Goal: Task Accomplishment & Management: Complete application form

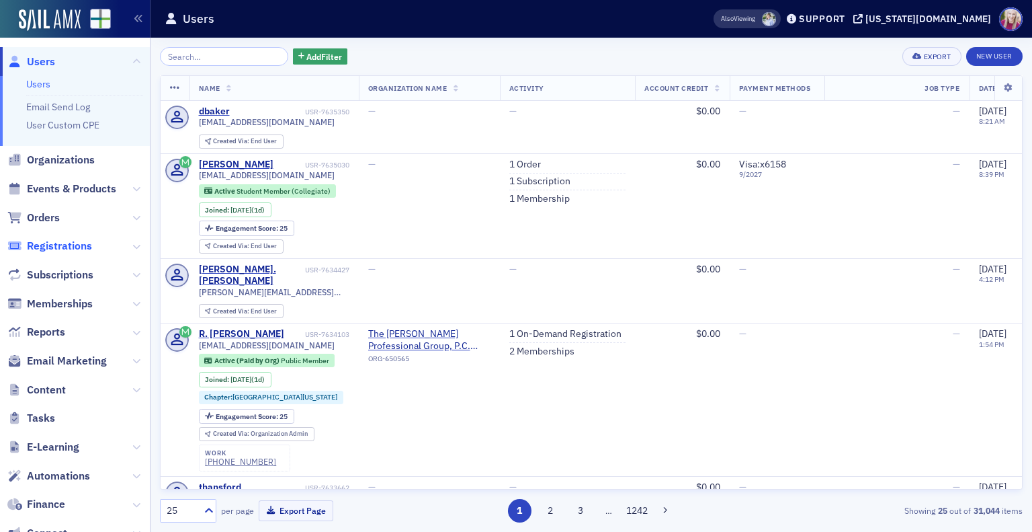
click at [52, 244] on span "Registrations" at bounding box center [59, 246] width 65 height 15
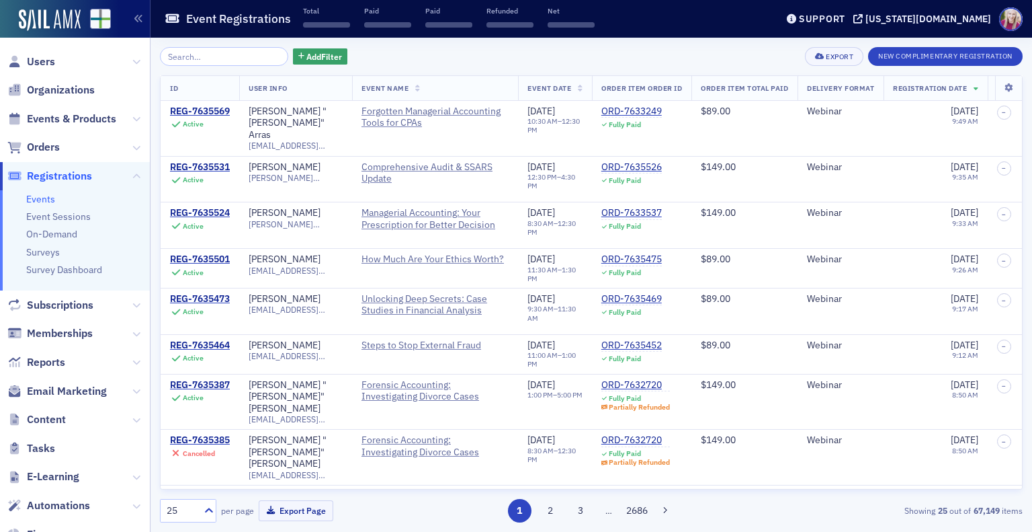
click at [244, 54] on input "search" at bounding box center [224, 56] width 128 height 19
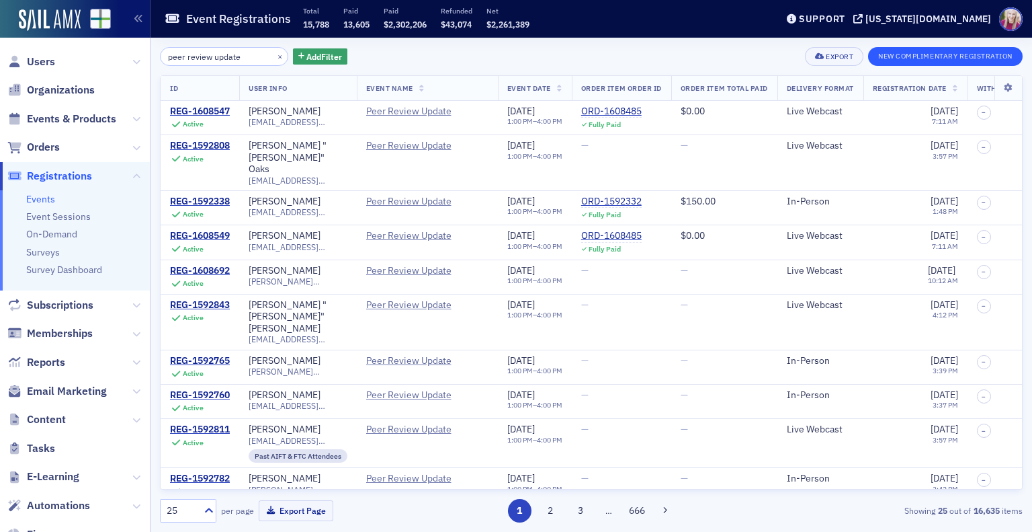
type input "peer review update"
click at [960, 52] on button "New Complimentary Registration" at bounding box center [945, 56] width 155 height 19
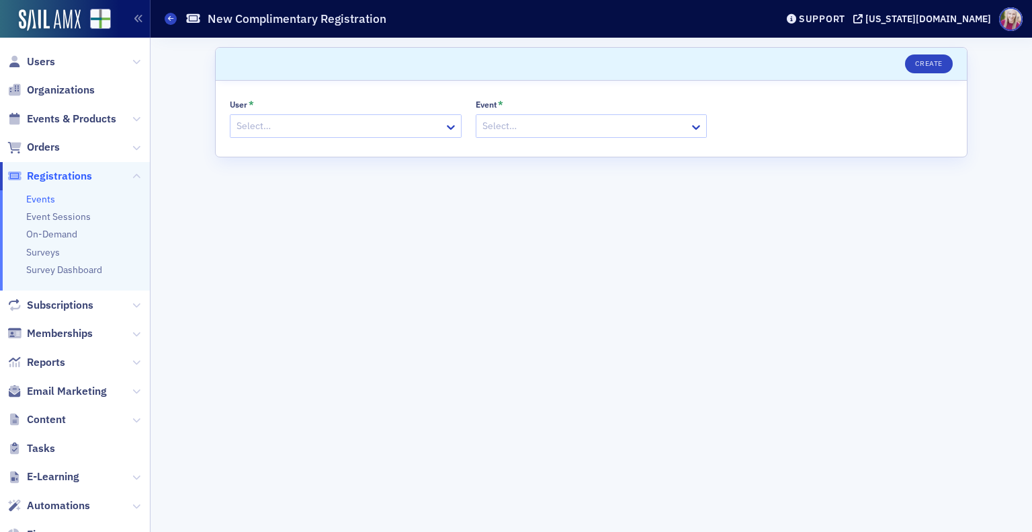
click at [265, 130] on div at bounding box center [339, 126] width 208 height 17
type input "[PERSON_NAME]"
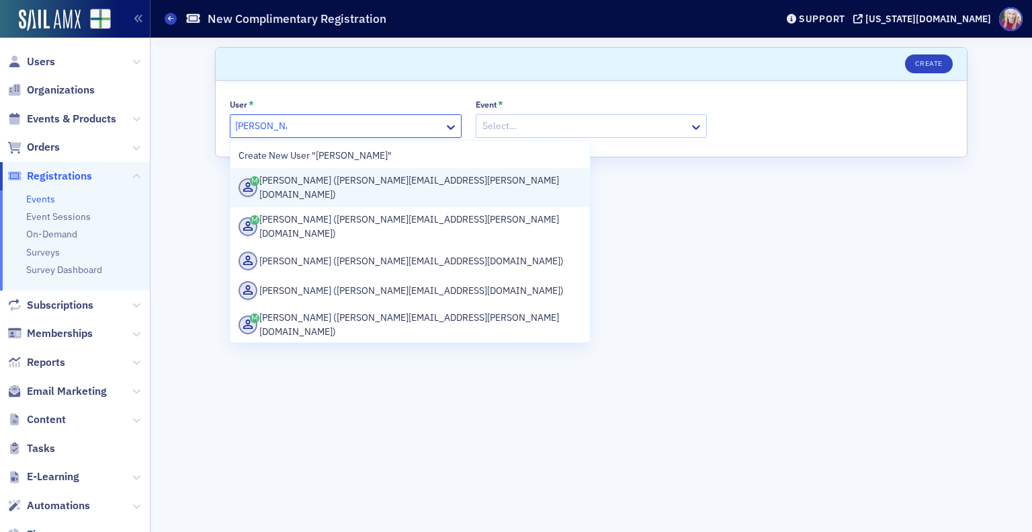
click at [342, 180] on div "[PERSON_NAME] ([PERSON_NAME][EMAIL_ADDRESS][PERSON_NAME][DOMAIN_NAME])" at bounding box center [411, 187] width 344 height 28
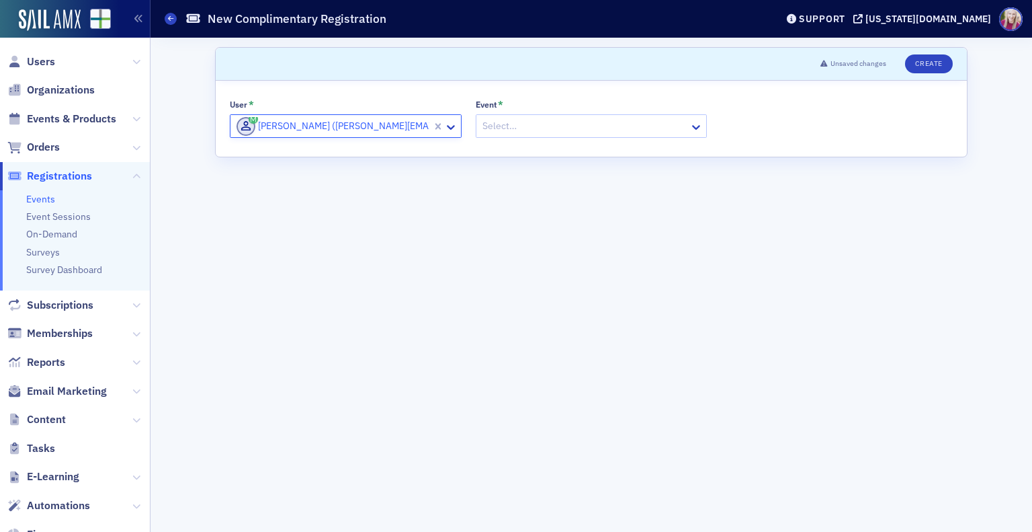
click at [527, 127] on div at bounding box center [585, 126] width 208 height 17
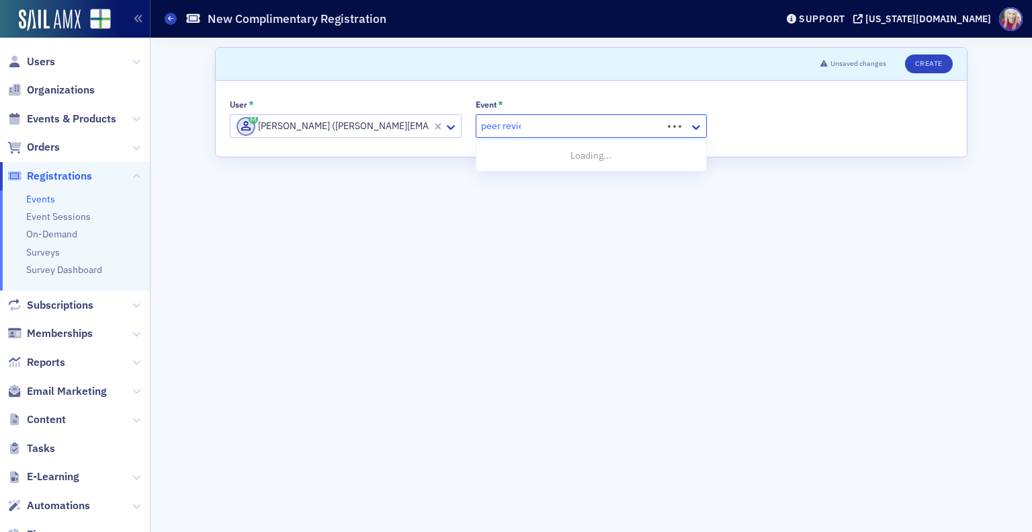
type input "peer review"
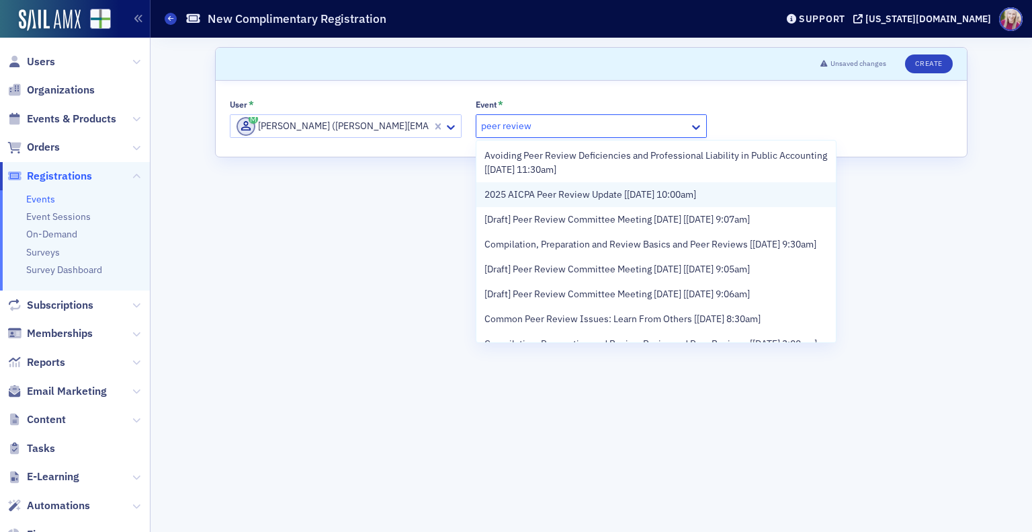
click at [575, 197] on span "2025 AICPA Peer Review Update [[DATE] 10:00am]" at bounding box center [590, 194] width 212 height 14
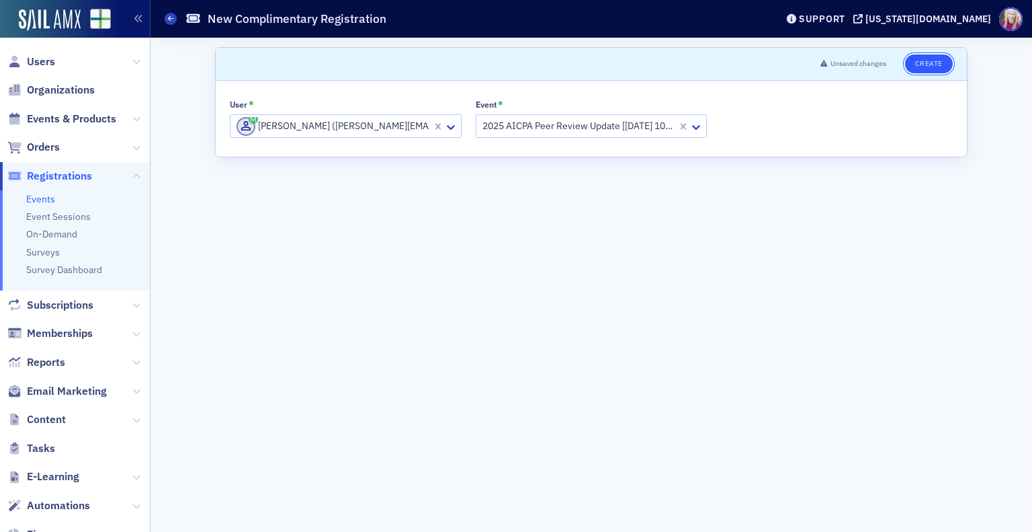
click at [927, 58] on button "Create" at bounding box center [929, 63] width 48 height 19
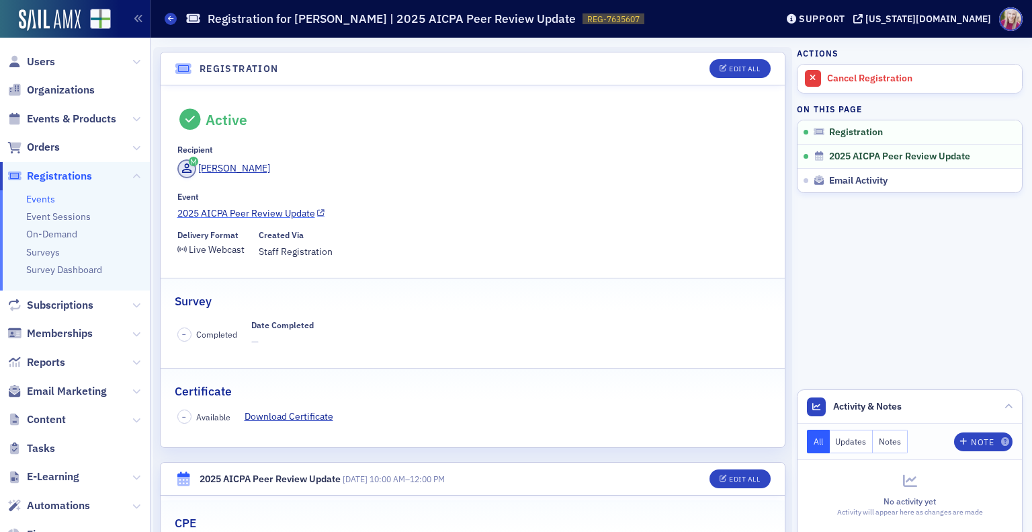
click at [253, 217] on link "2025 AICPA Peer Review Update" at bounding box center [472, 213] width 591 height 14
click at [845, 186] on link "Email Activity" at bounding box center [910, 180] width 224 height 24
click at [251, 210] on link "2025 AICPA Peer Review Update" at bounding box center [472, 213] width 591 height 14
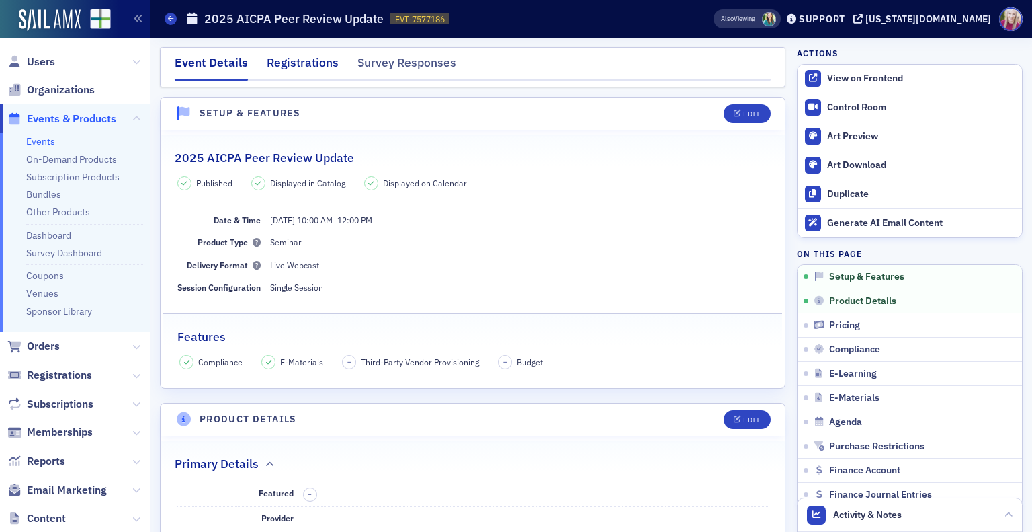
click at [285, 73] on div "Registrations" at bounding box center [303, 66] width 72 height 25
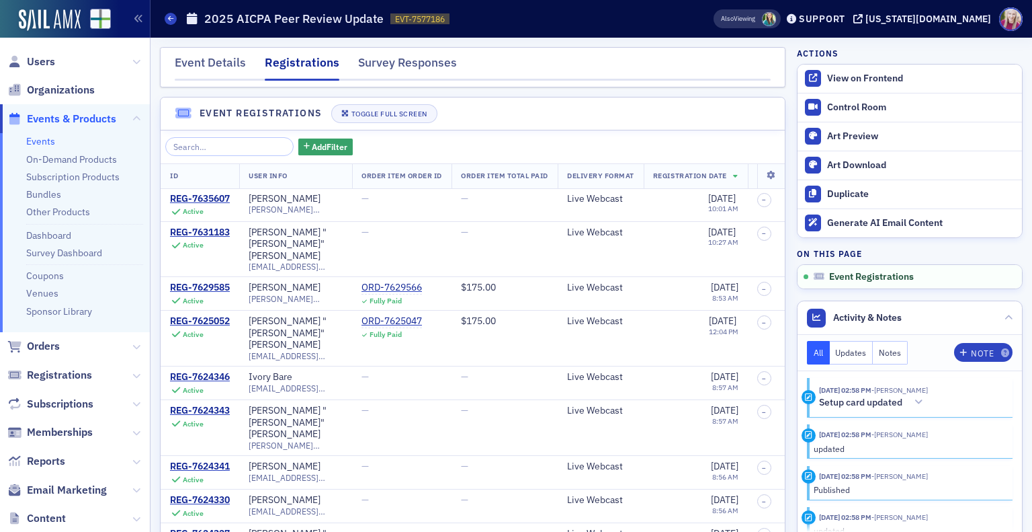
click at [43, 142] on link "Events" at bounding box center [40, 141] width 29 height 12
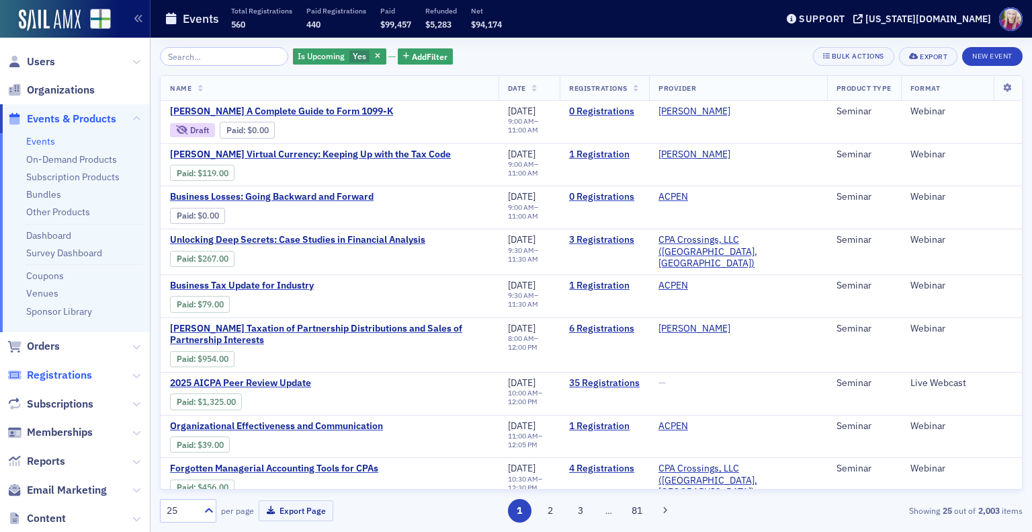
click at [50, 375] on span "Registrations" at bounding box center [59, 375] width 65 height 15
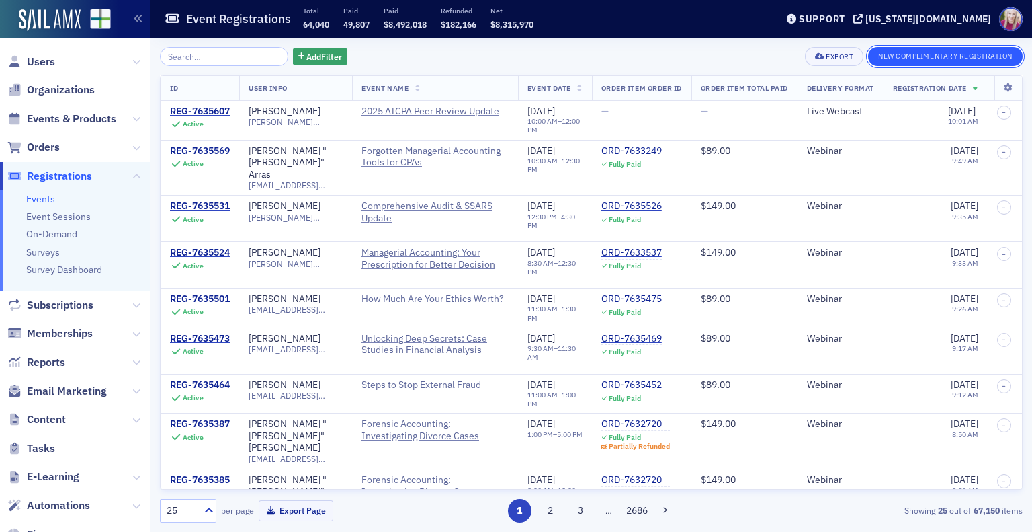
click at [937, 52] on button "New Complimentary Registration" at bounding box center [945, 56] width 155 height 19
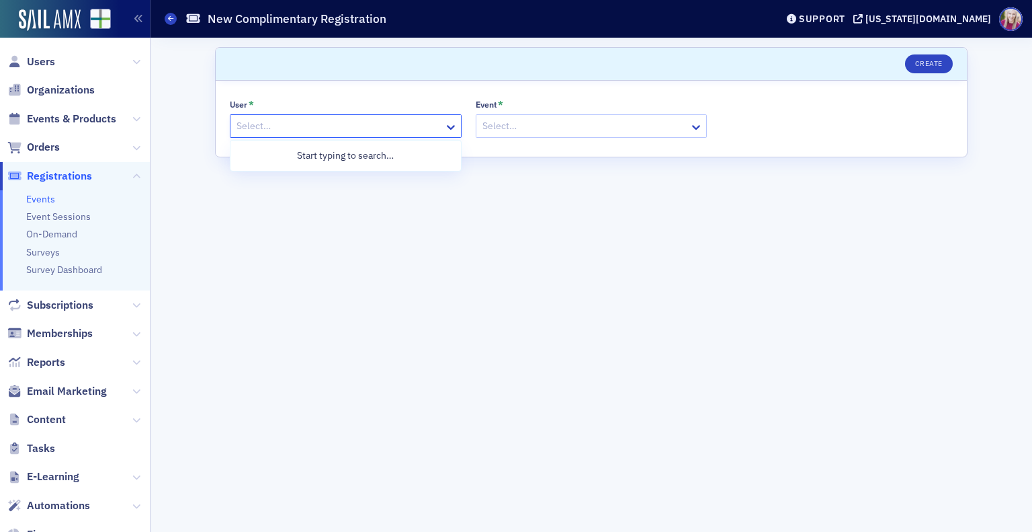
click at [364, 128] on div at bounding box center [339, 126] width 208 height 17
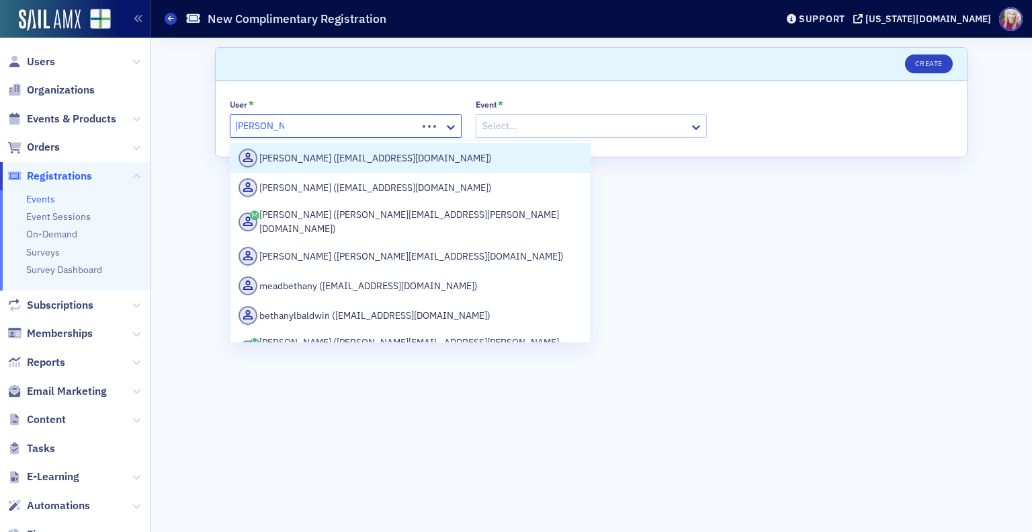
type input "bethany boo"
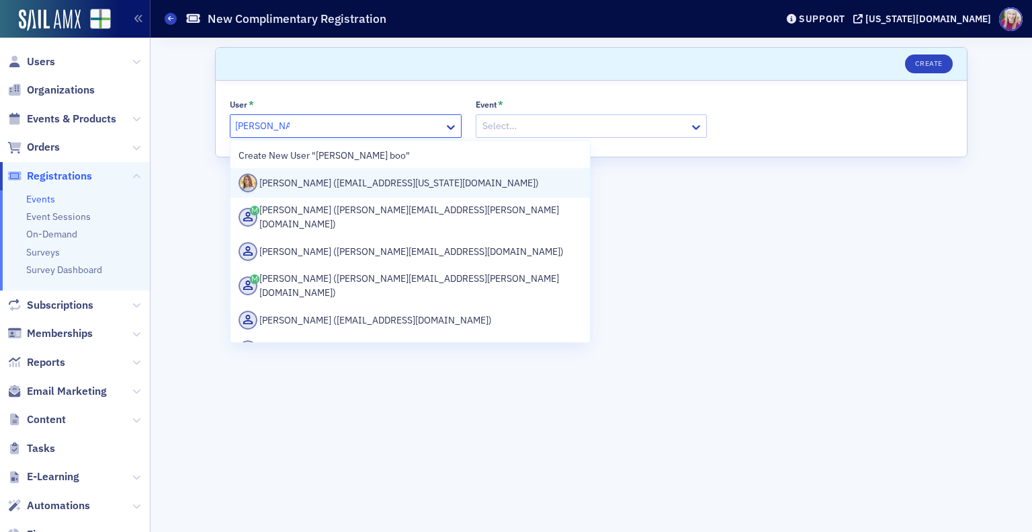
click at [361, 178] on div "Bethany Booth (bbooth@alabama.cpa)" at bounding box center [411, 182] width 344 height 19
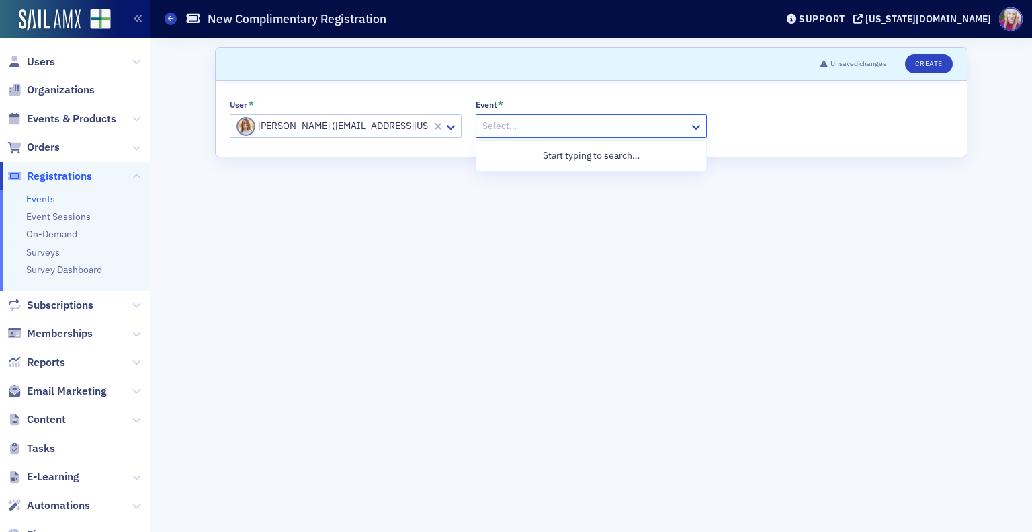
click at [539, 126] on div at bounding box center [585, 126] width 208 height 17
type input "peer review"
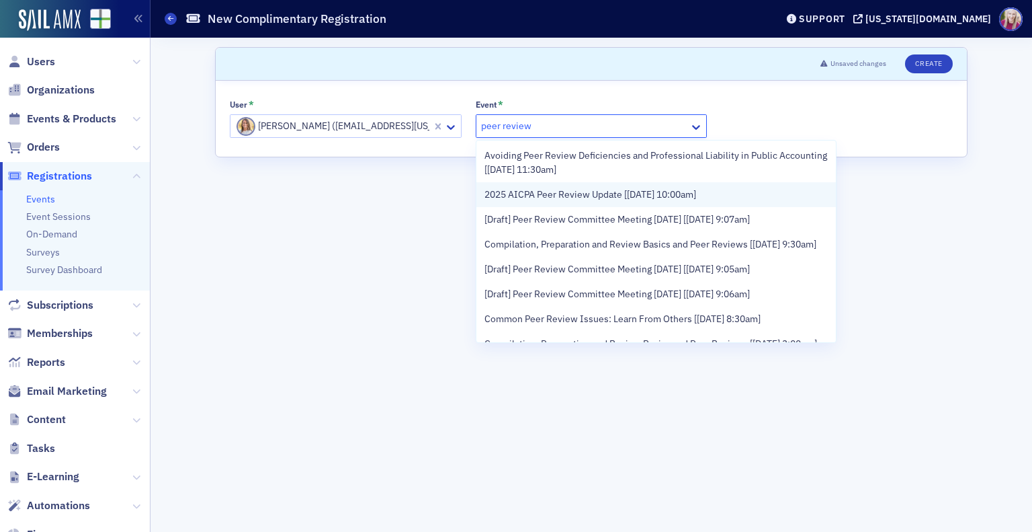
click at [589, 197] on span "2025 AICPA Peer Review Update [[DATE] 10:00am]" at bounding box center [590, 194] width 212 height 14
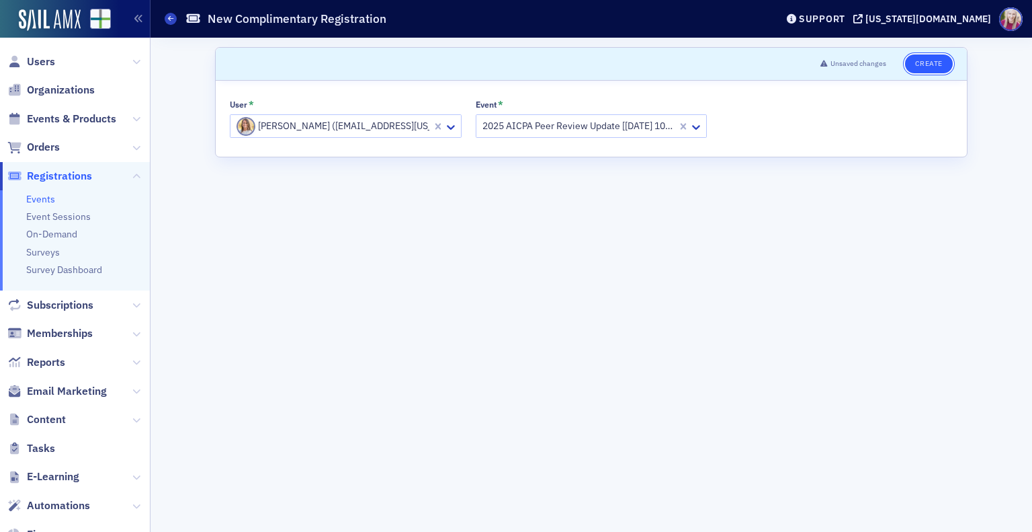
click at [937, 65] on button "Create" at bounding box center [929, 63] width 48 height 19
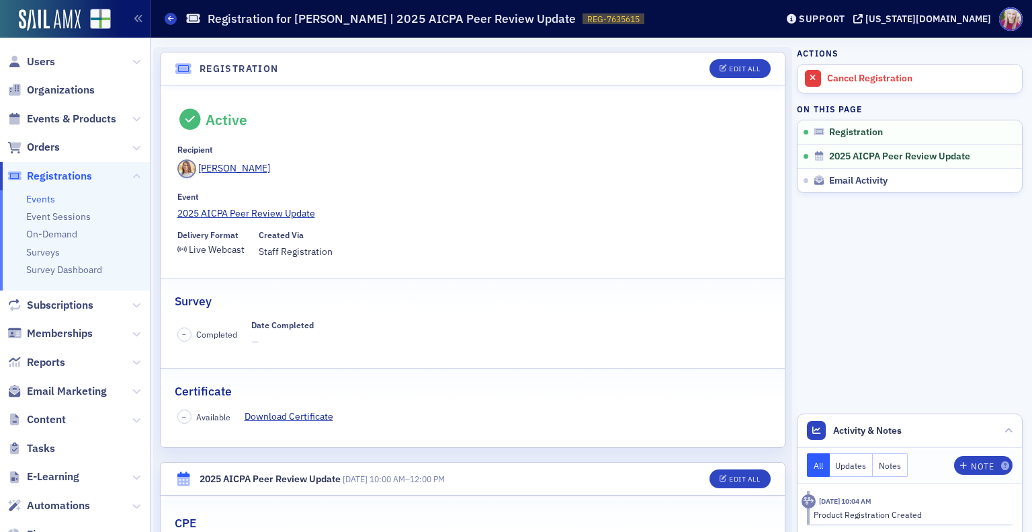
click at [58, 176] on span "Registrations" at bounding box center [59, 176] width 65 height 15
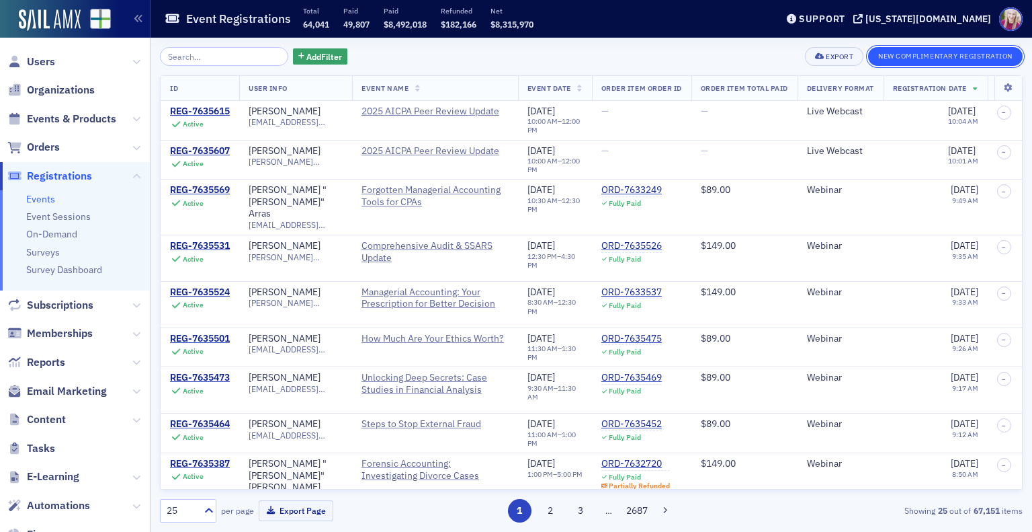
click at [927, 56] on button "New Complimentary Registration" at bounding box center [945, 56] width 155 height 19
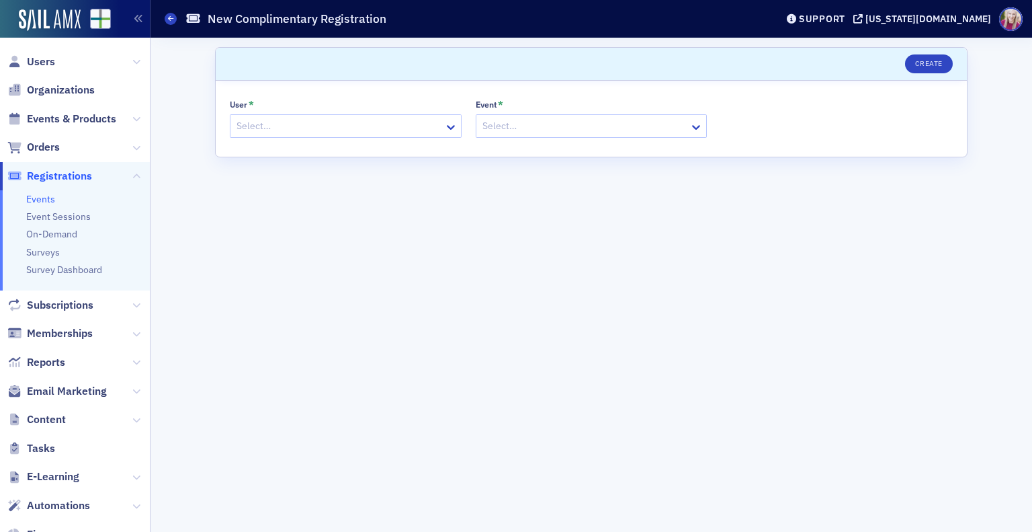
click at [321, 126] on div at bounding box center [339, 126] width 208 height 17
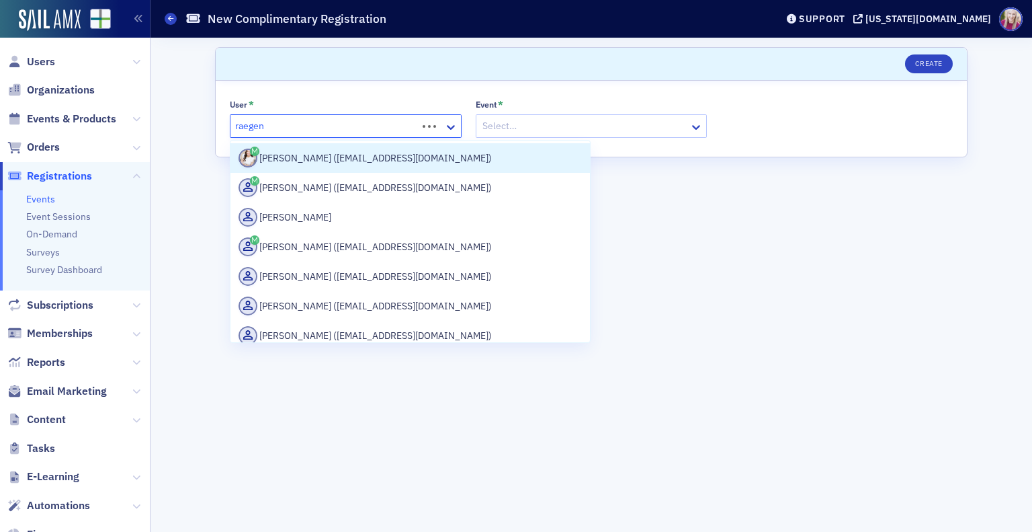
type input "raegen"
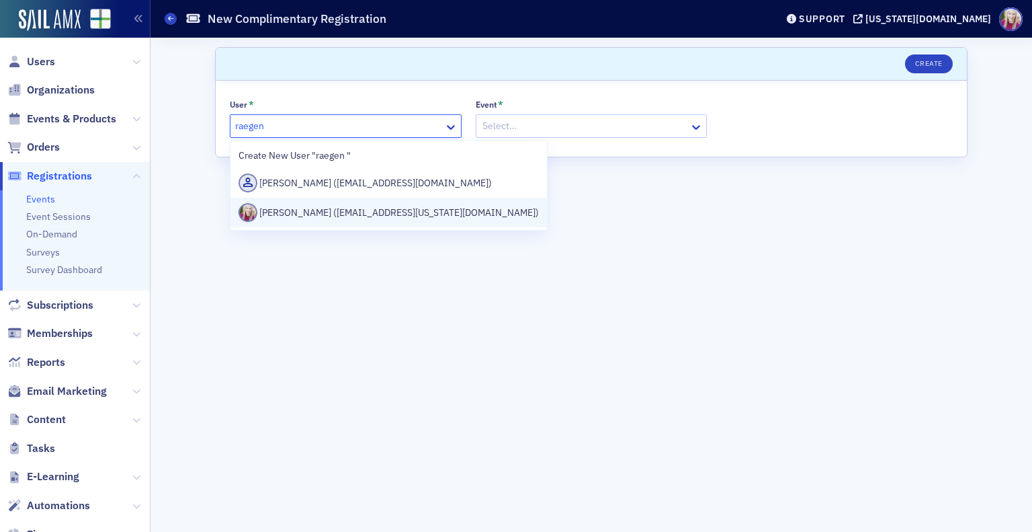
click at [319, 207] on div "Raegen Nuffer (rnuffer@alabama.cpa)" at bounding box center [389, 212] width 301 height 19
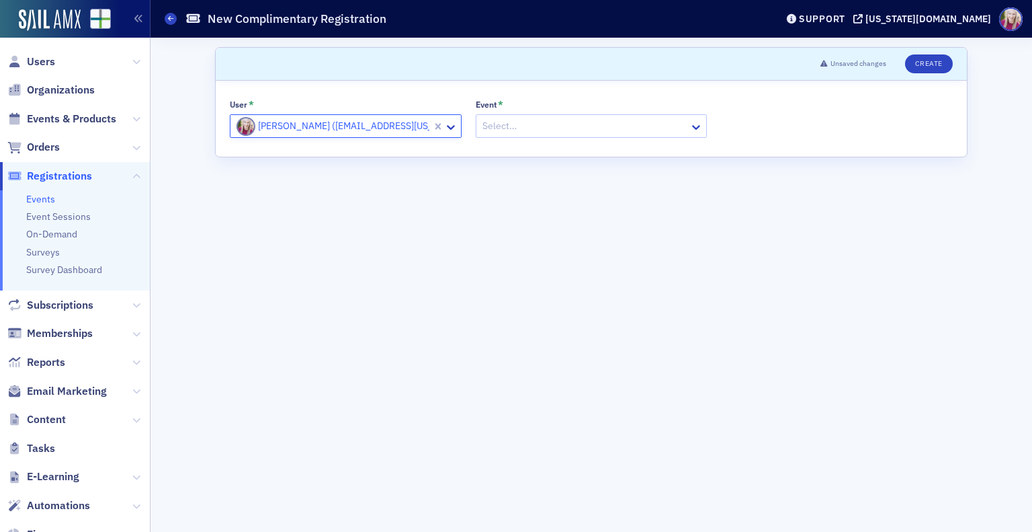
click at [506, 128] on div at bounding box center [585, 126] width 208 height 17
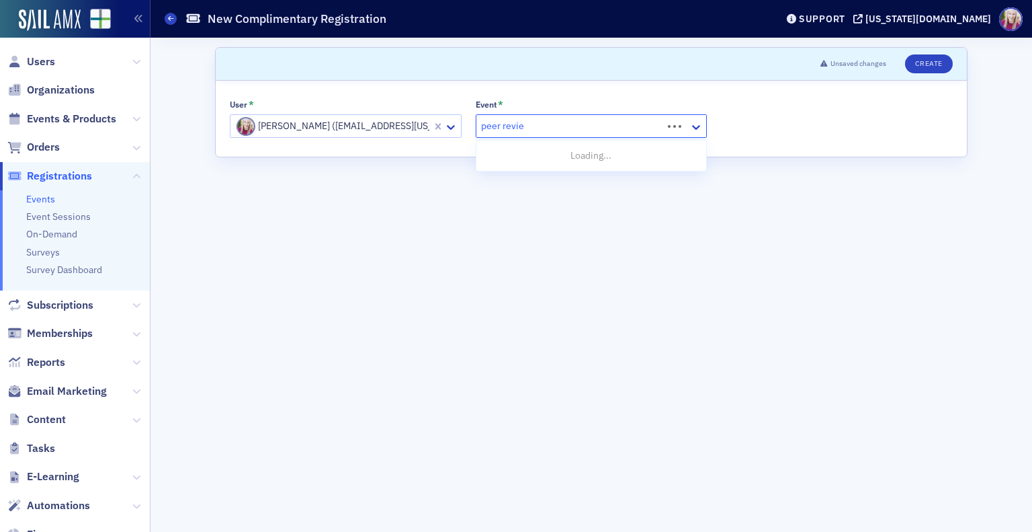
type input "peer review"
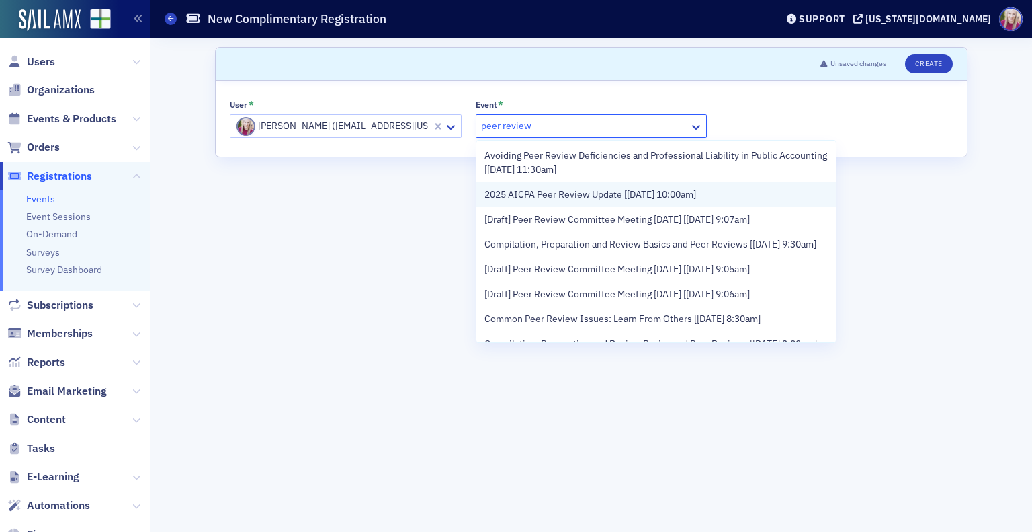
click at [602, 187] on span "2025 AICPA Peer Review Update [[DATE] 10:00am]" at bounding box center [590, 194] width 212 height 14
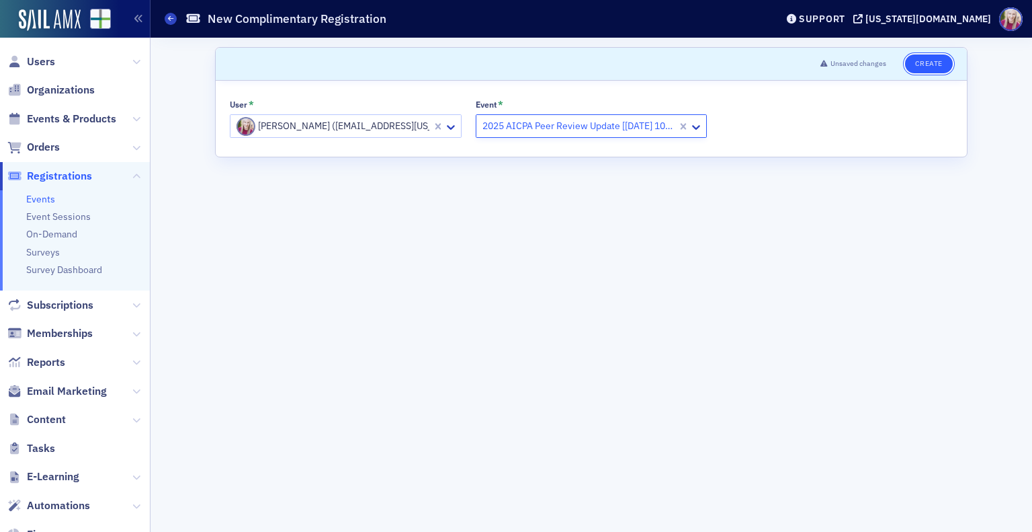
click at [930, 61] on button "Create" at bounding box center [929, 63] width 48 height 19
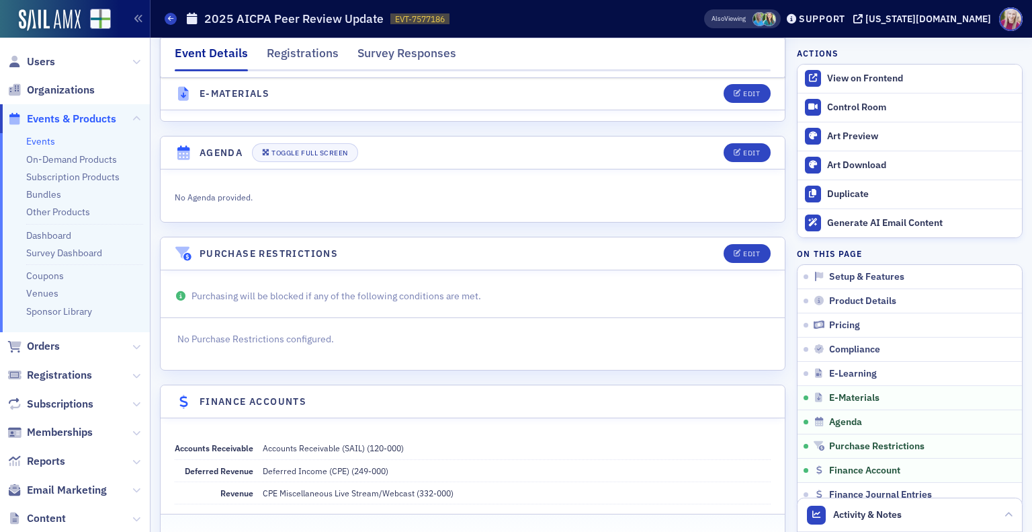
scroll to position [2018, 0]
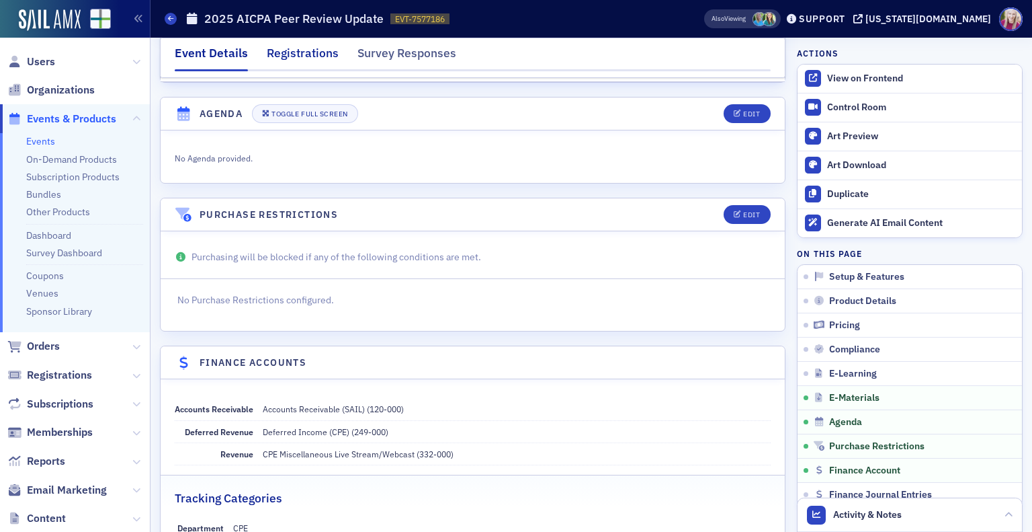
click at [305, 59] on div "Registrations" at bounding box center [303, 56] width 72 height 25
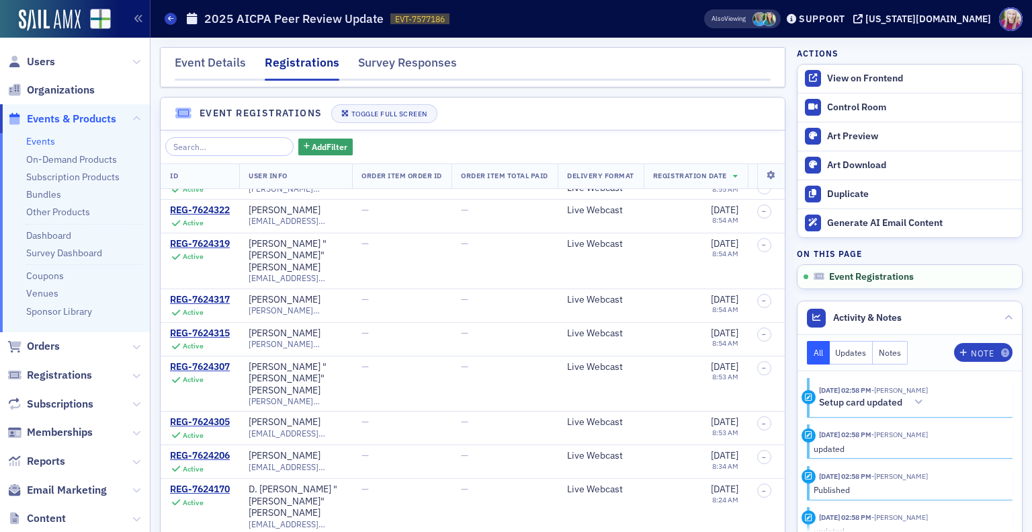
scroll to position [546, 0]
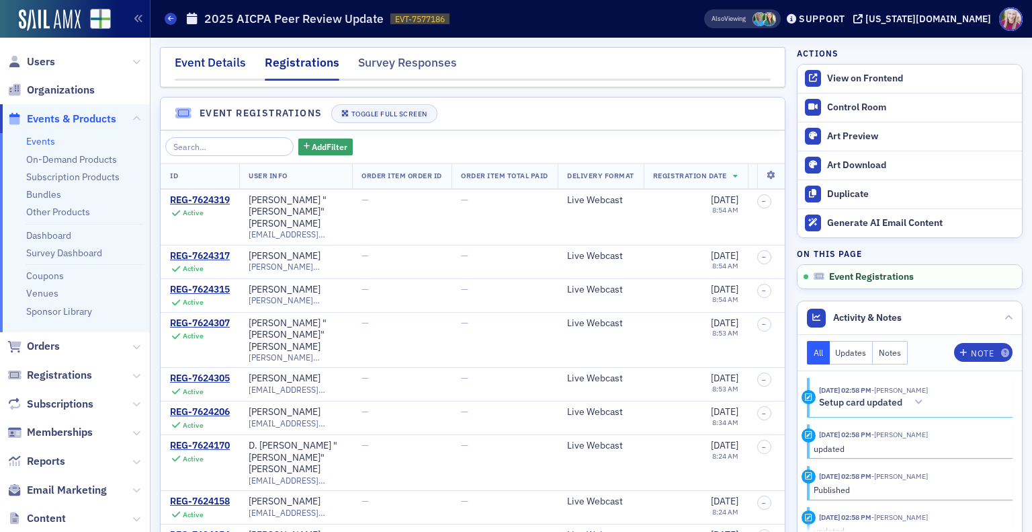
click at [206, 62] on div "Event Details" at bounding box center [210, 66] width 71 height 25
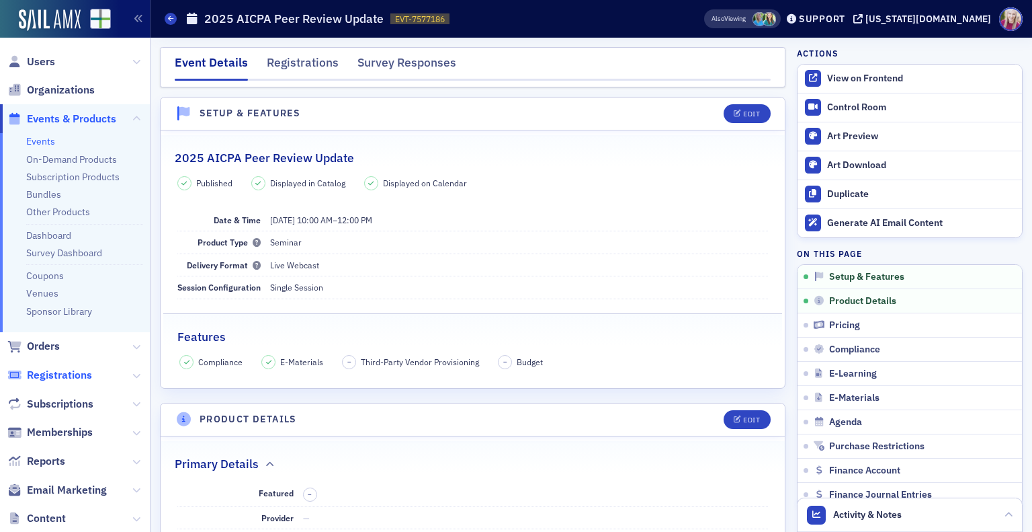
click at [62, 376] on span "Registrations" at bounding box center [59, 375] width 65 height 15
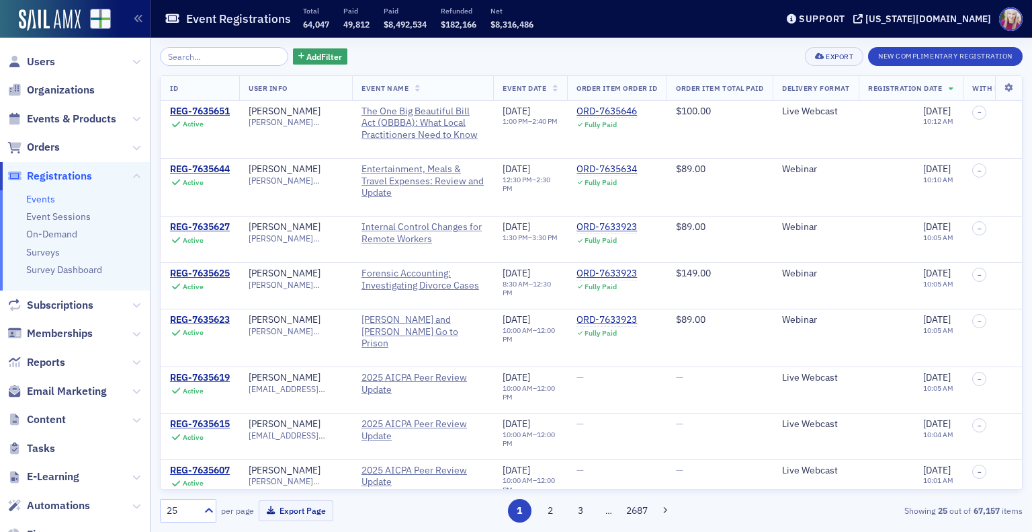
click at [71, 109] on span "Events & Products" at bounding box center [75, 118] width 150 height 29
click at [73, 125] on span "Events & Products" at bounding box center [71, 119] width 89 height 15
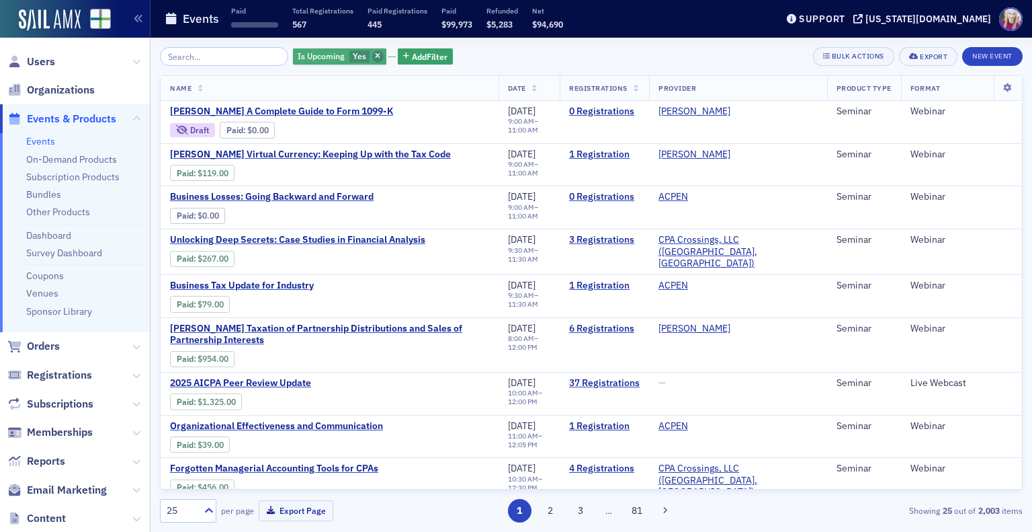
click at [375, 54] on icon "button" at bounding box center [377, 56] width 5 height 7
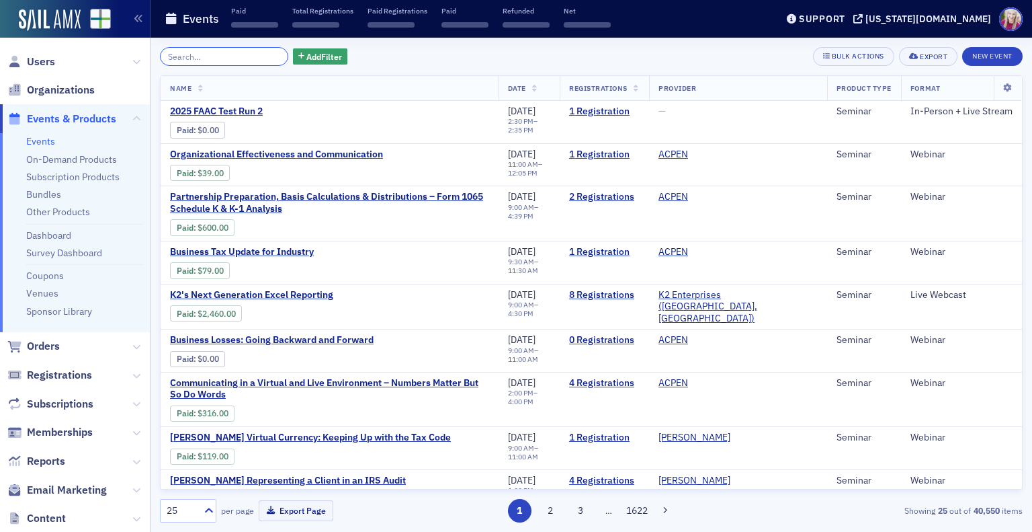
click at [249, 64] on input "search" at bounding box center [224, 56] width 128 height 19
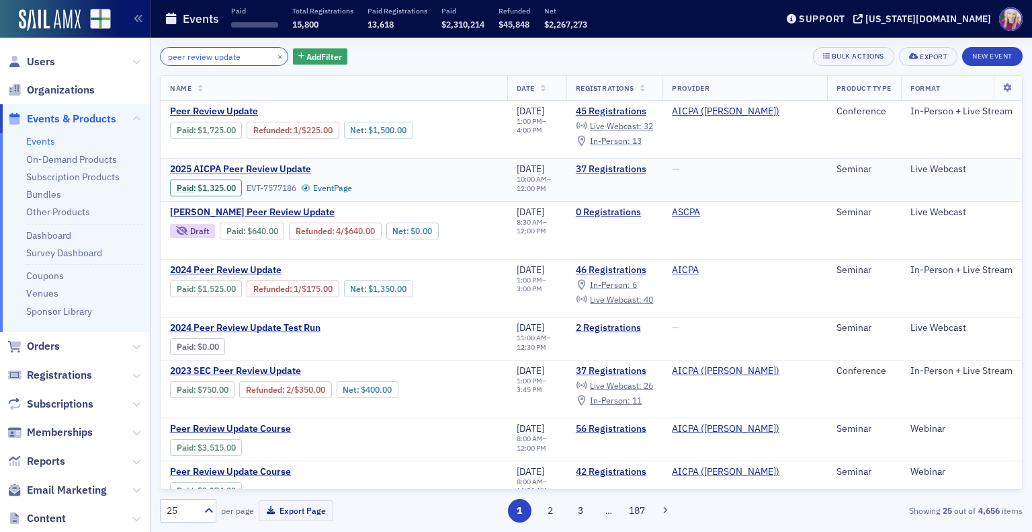
type input "peer review update"
click at [260, 171] on span "2025 AICPA Peer Review Update" at bounding box center [283, 169] width 226 height 12
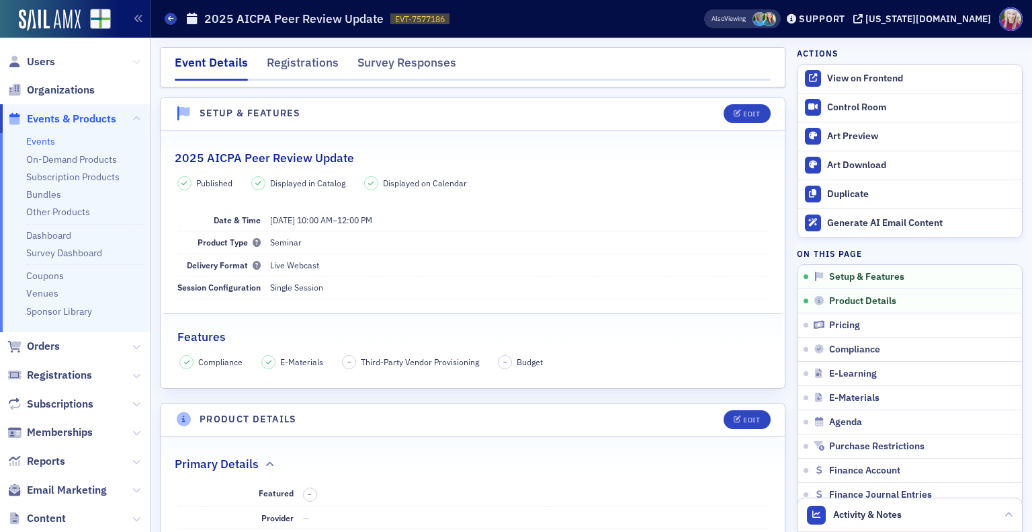
click at [132, 58] on icon at bounding box center [136, 62] width 8 height 8
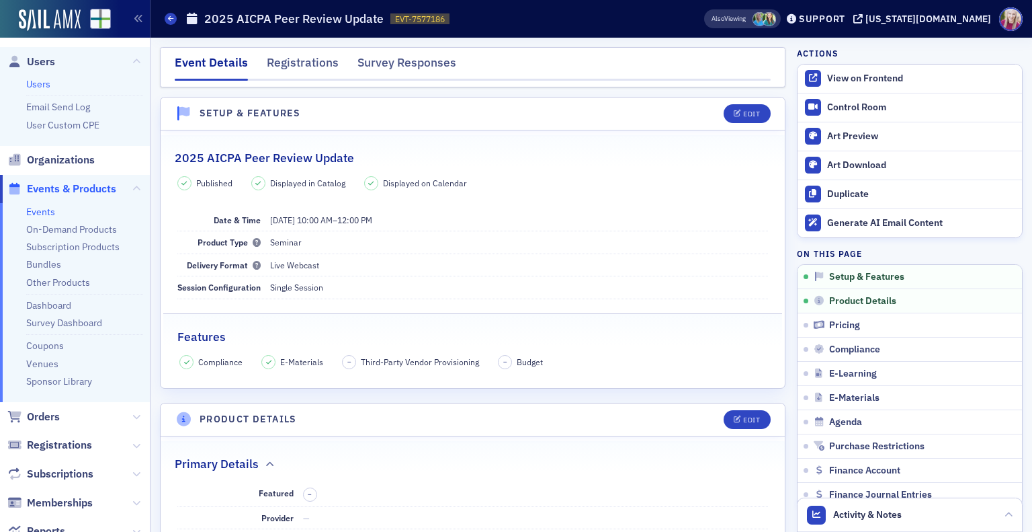
click at [40, 85] on link "Users" at bounding box center [38, 84] width 24 height 12
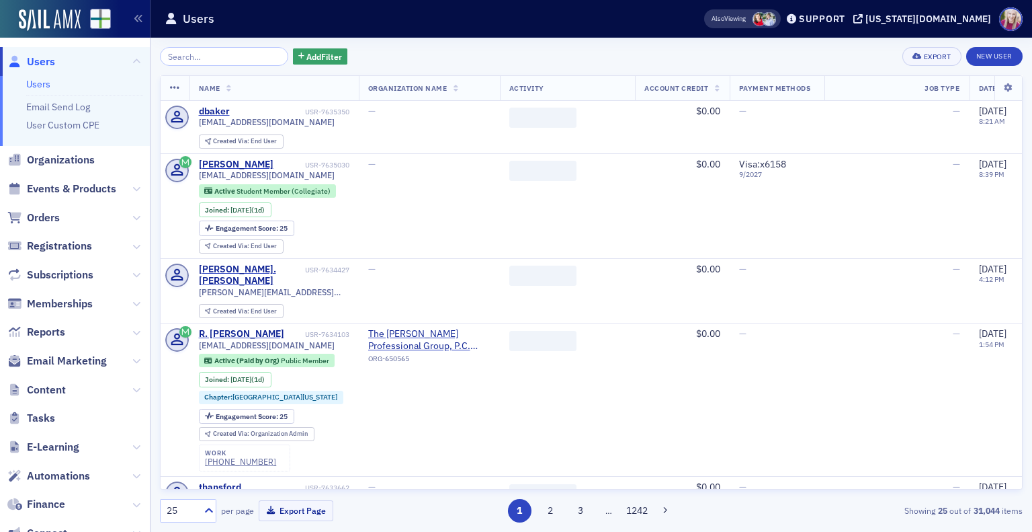
click at [237, 53] on input "search" at bounding box center [224, 56] width 128 height 19
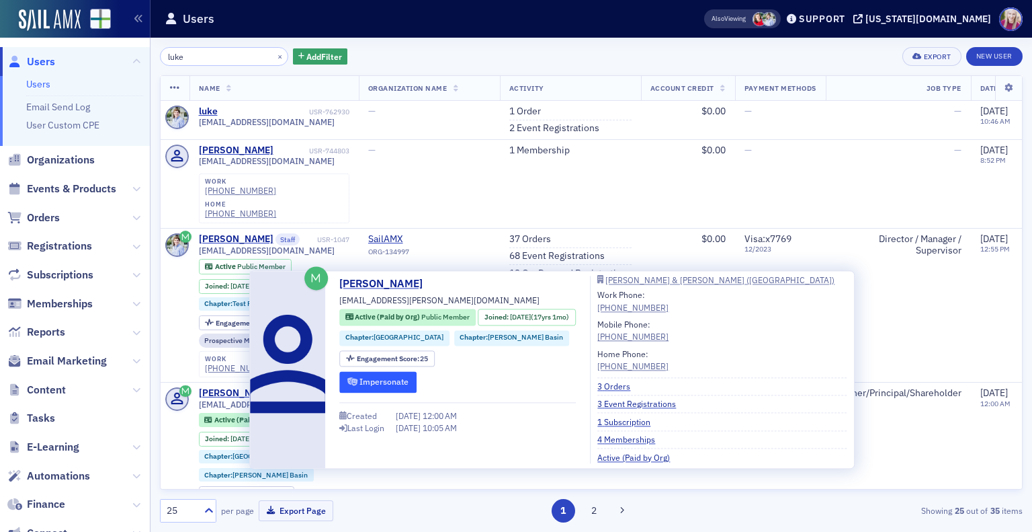
type input "luke"
click at [391, 382] on button "Impersonate" at bounding box center [377, 382] width 77 height 21
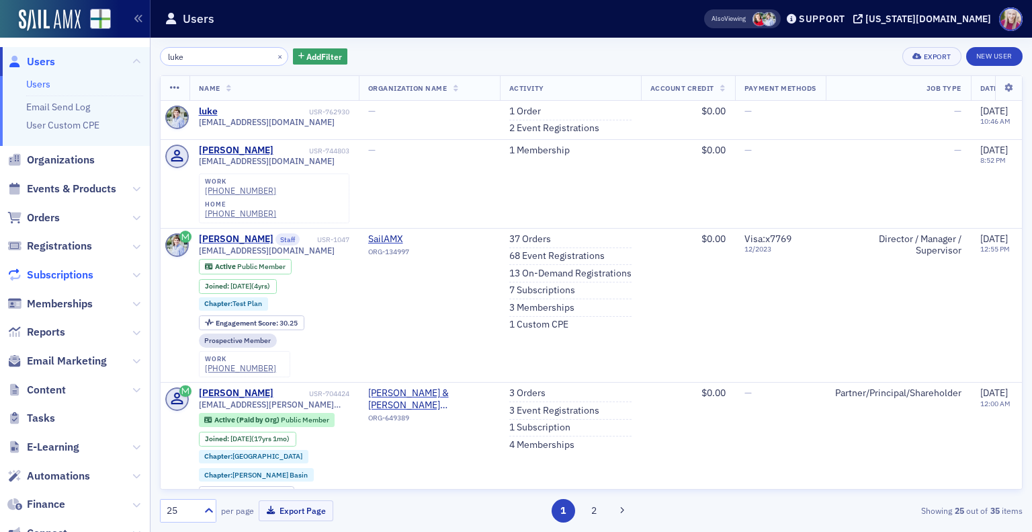
click at [53, 271] on span "Subscriptions" at bounding box center [60, 274] width 67 height 15
